Goal: Find contact information: Find contact information

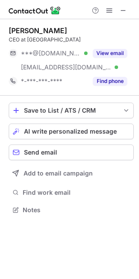
scroll to position [204, 139]
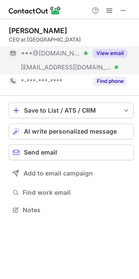
click at [123, 50] on button "View email" at bounding box center [110, 53] width 35 height 9
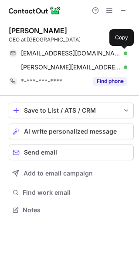
click at [122, 51] on span at bounding box center [123, 53] width 7 height 7
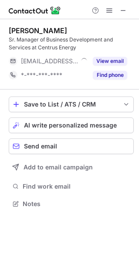
scroll to position [198, 139]
click at [125, 7] on span at bounding box center [123, 10] width 7 height 7
